Goal: Information Seeking & Learning: Learn about a topic

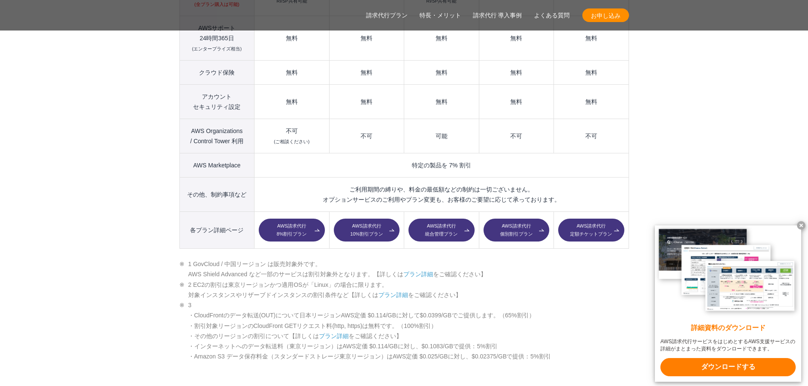
scroll to position [1314, 0]
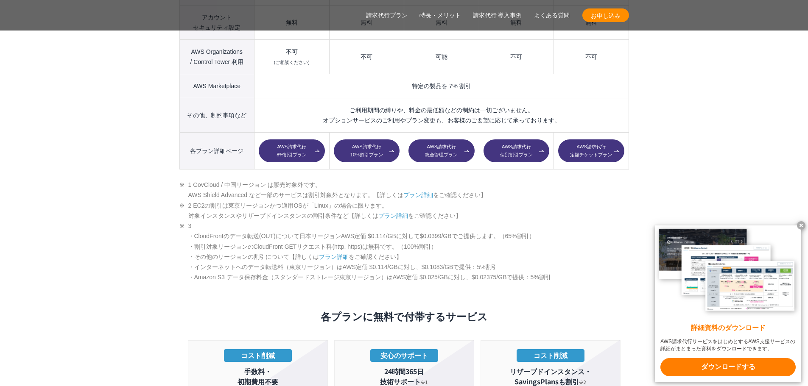
click at [396, 212] on link "プラン詳細" at bounding box center [393, 215] width 30 height 7
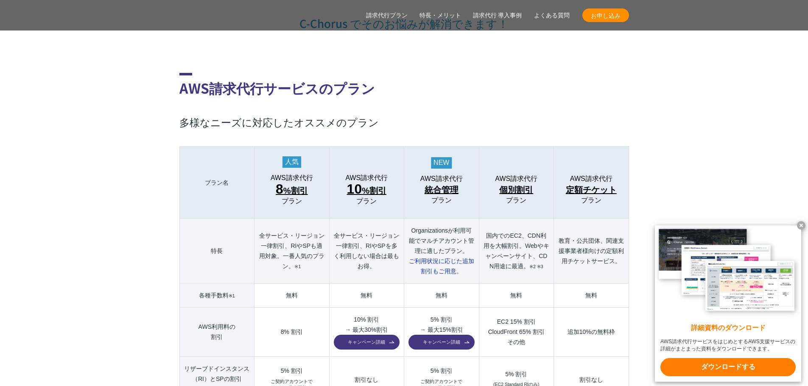
scroll to position [890, 0]
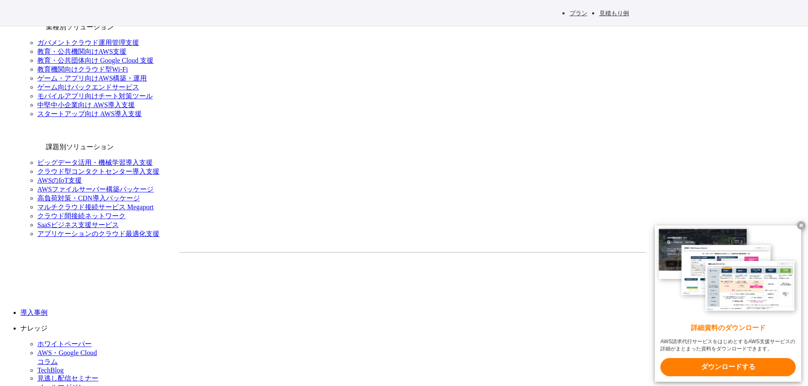
scroll to position [975, 0]
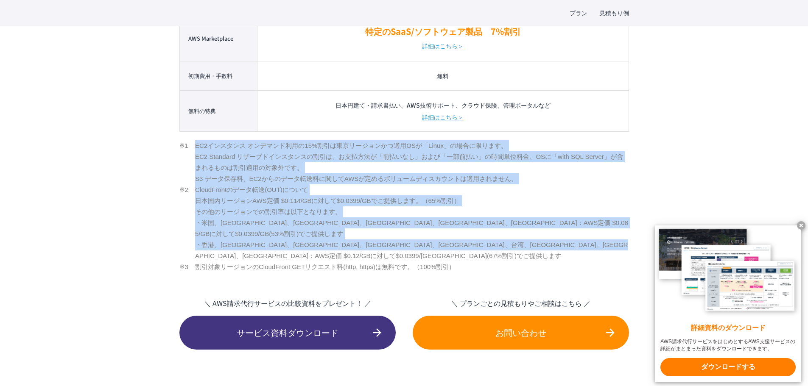
drag, startPoint x: 187, startPoint y: 143, endPoint x: 596, endPoint y: 246, distance: 422.3
click at [597, 249] on ul "EC2インスタンス オンデマンド利用の15%割引は東京リージョンかつ適用OSが「Linux」の場合に限ります。 EC2 Standard リザーブドインスタン…" at bounding box center [403, 206] width 449 height 132
click at [142, 187] on div "プラン 見積もり例 TOP AWS総合支援・リセール C-Chorus AWS請求代行サービス 10%割引プラン・8%割引プラン・個別割引プラン 国内最高水準…" at bounding box center [404, 345] width 808 height 2403
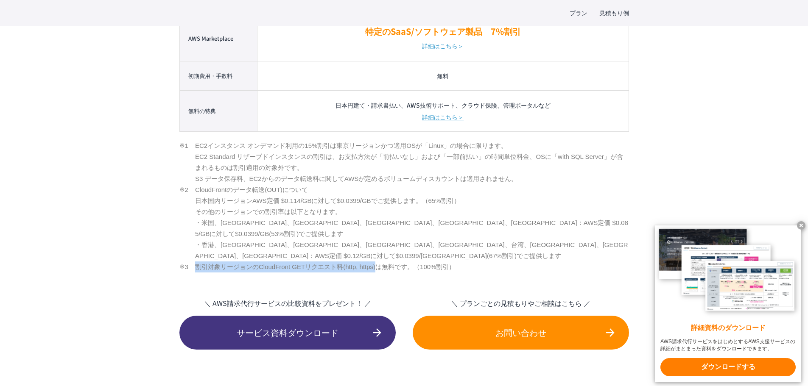
drag, startPoint x: 188, startPoint y: 256, endPoint x: 378, endPoint y: 258, distance: 190.4
click at [378, 262] on li "割引対象リージョンのCloudFront GETリクエスト料(http, https)は無料です。（100%割引）" at bounding box center [403, 267] width 449 height 11
click at [342, 242] on li "CloudFrontのデータ転送(OUT)について 日本国内リージョンAWS定価 $0.114/GBに対して$0.0399/GBでご提供します。（65%割引）…" at bounding box center [403, 222] width 449 height 77
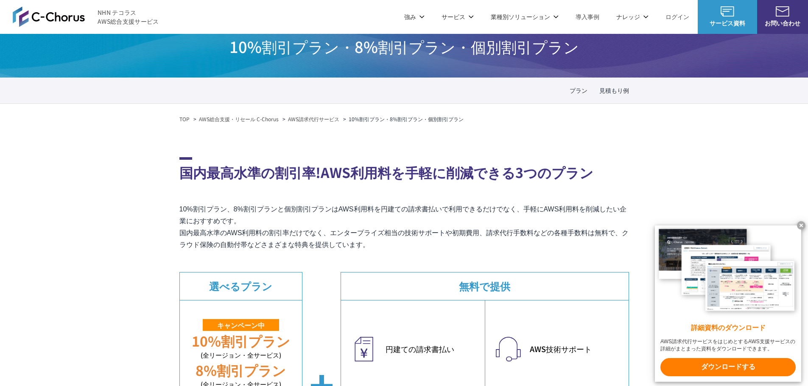
scroll to position [0, 0]
